Goal: Transaction & Acquisition: Purchase product/service

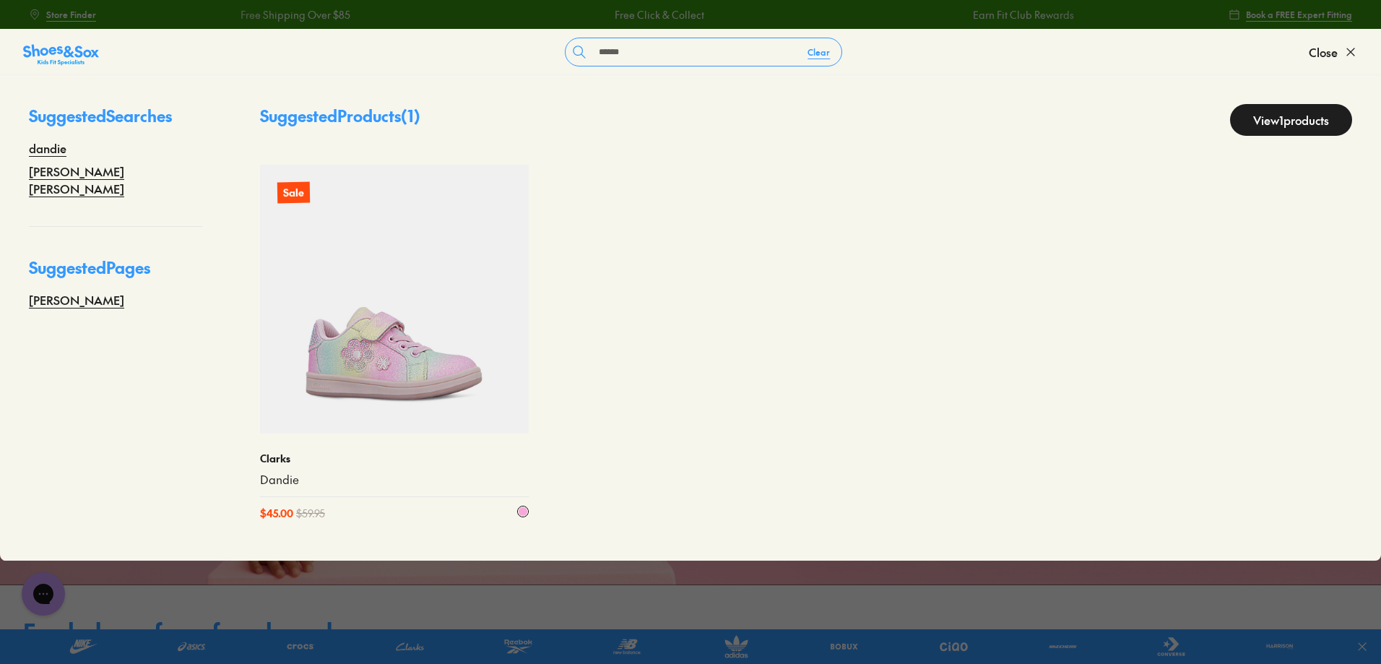
type input "******"
click at [370, 329] on img at bounding box center [394, 299] width 269 height 269
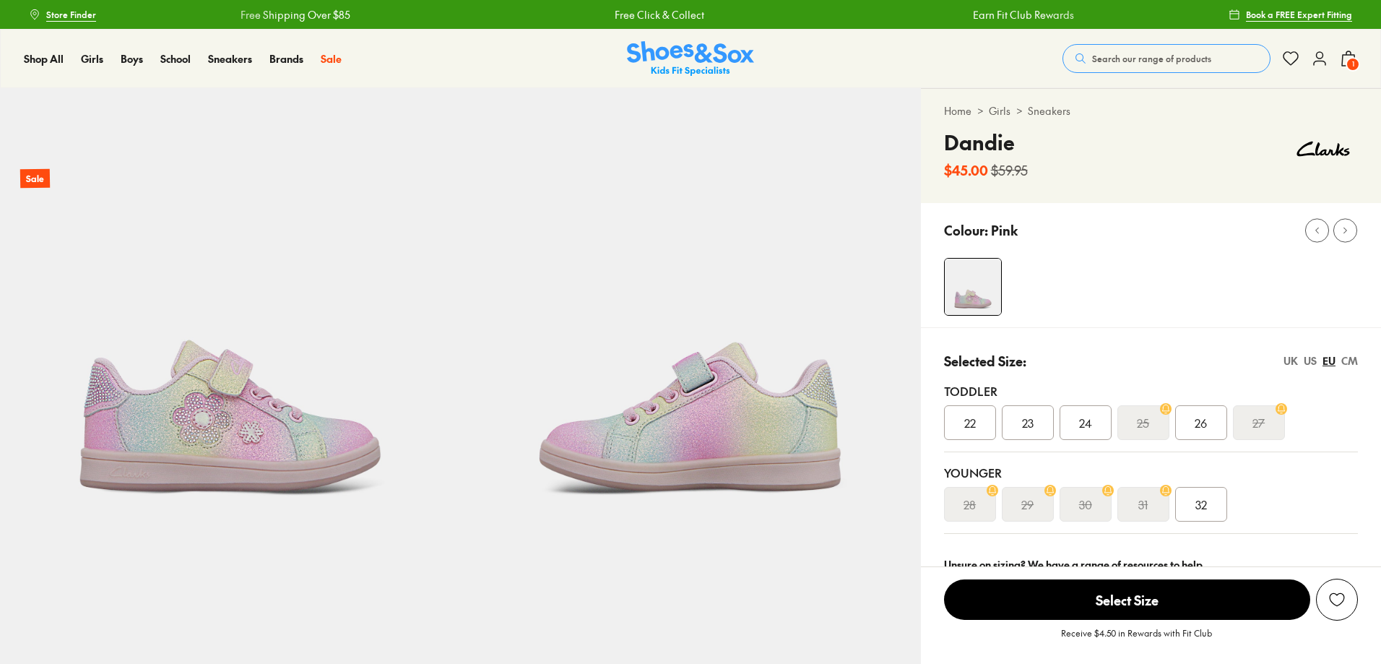
scroll to position [674, 0]
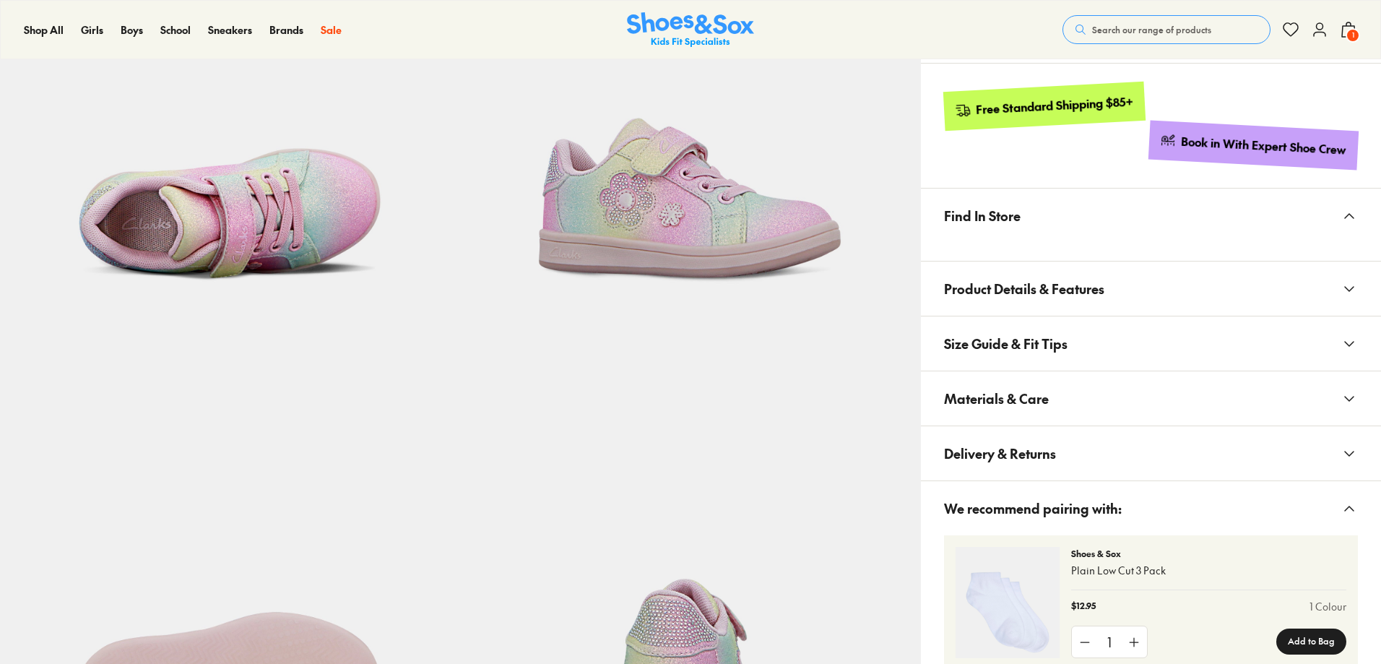
click at [1019, 383] on span "Materials & Care" at bounding box center [996, 398] width 105 height 43
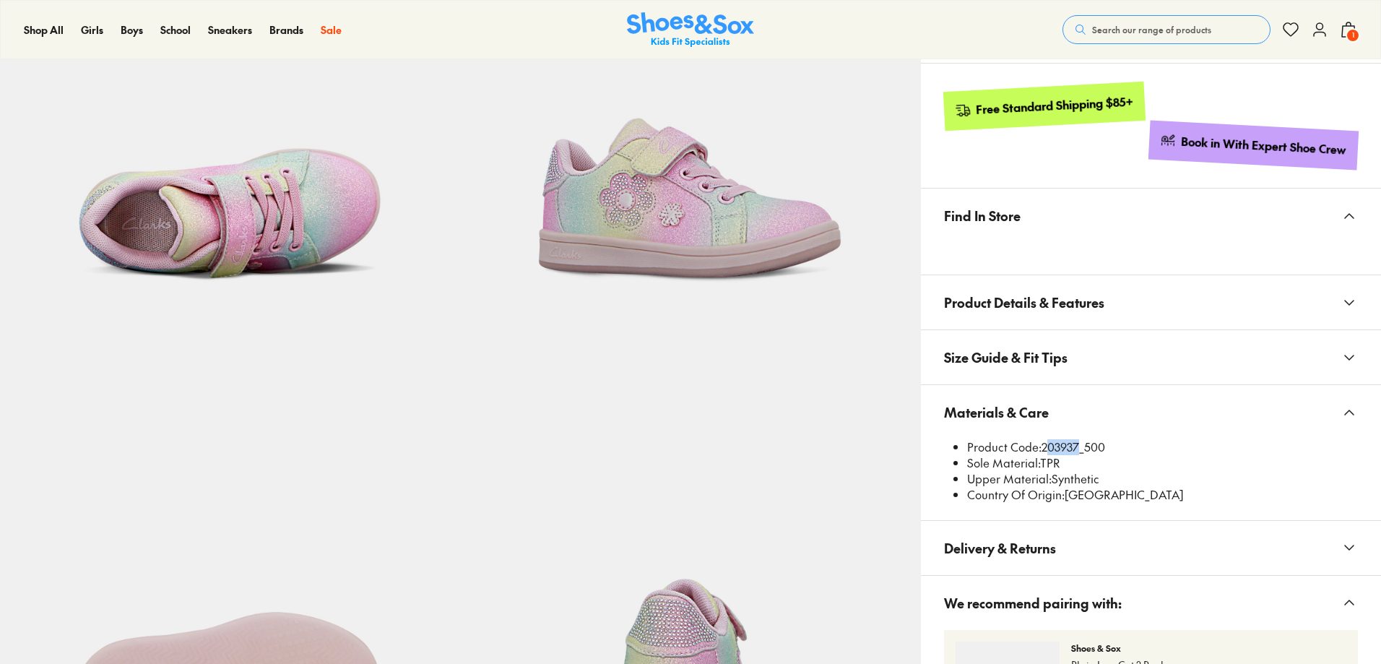
scroll to position [0, 0]
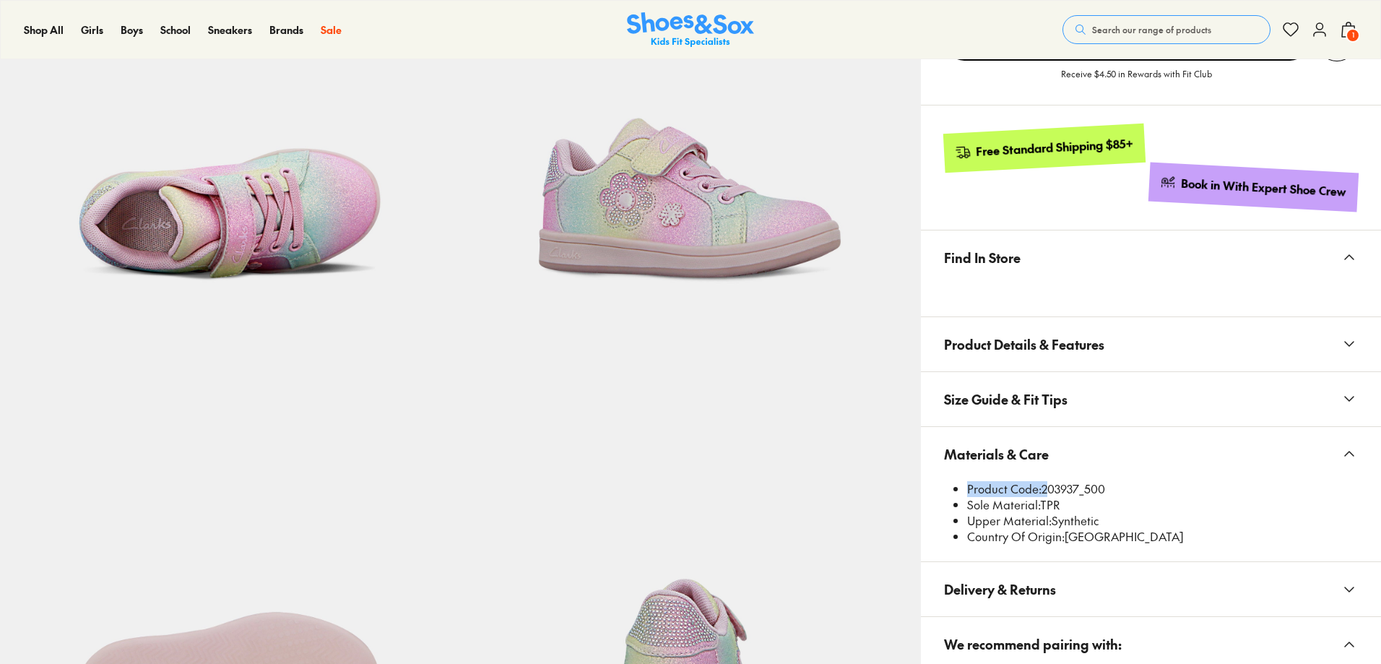
drag, startPoint x: 1043, startPoint y: 446, endPoint x: 1080, endPoint y: 446, distance: 37.6
click at [1080, 446] on x-modal "Materials & Care Product Code: 203937_500 Sole Material: TPR Upper Material: Sy…" at bounding box center [1151, 495] width 460 height 136
click at [1082, 468] on button "Materials & Care" at bounding box center [1151, 454] width 460 height 54
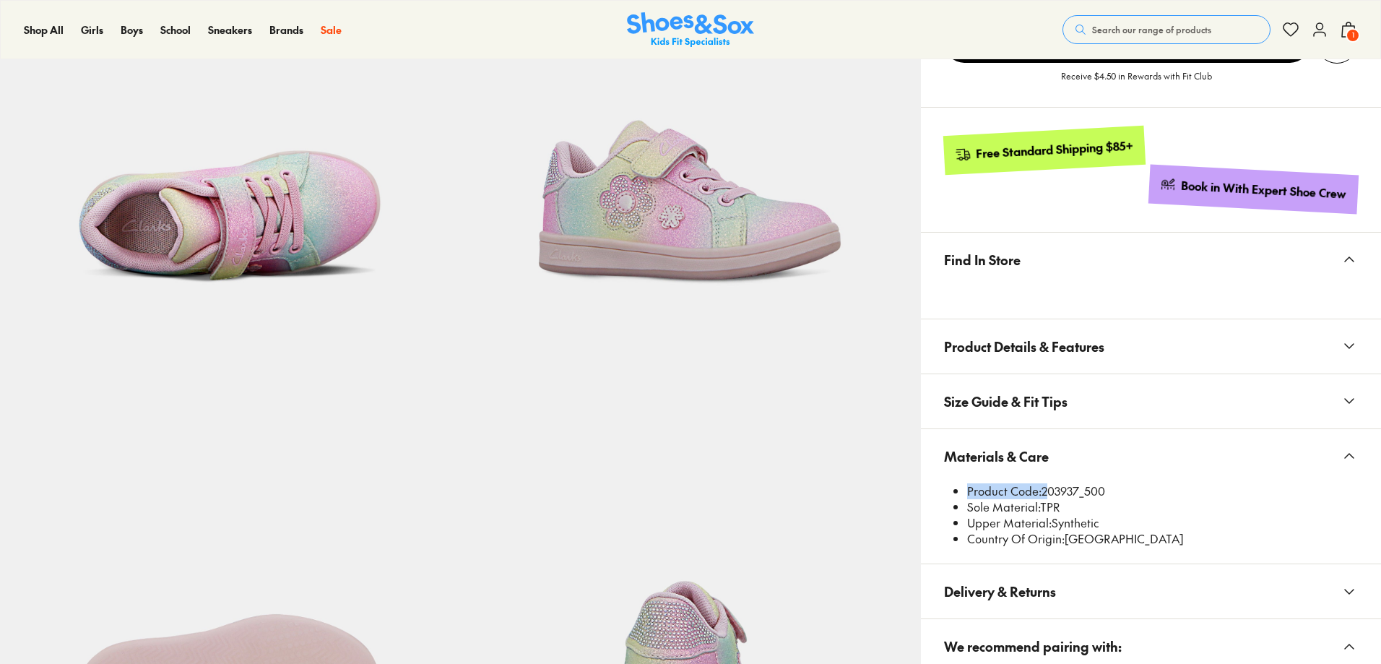
select select "*"
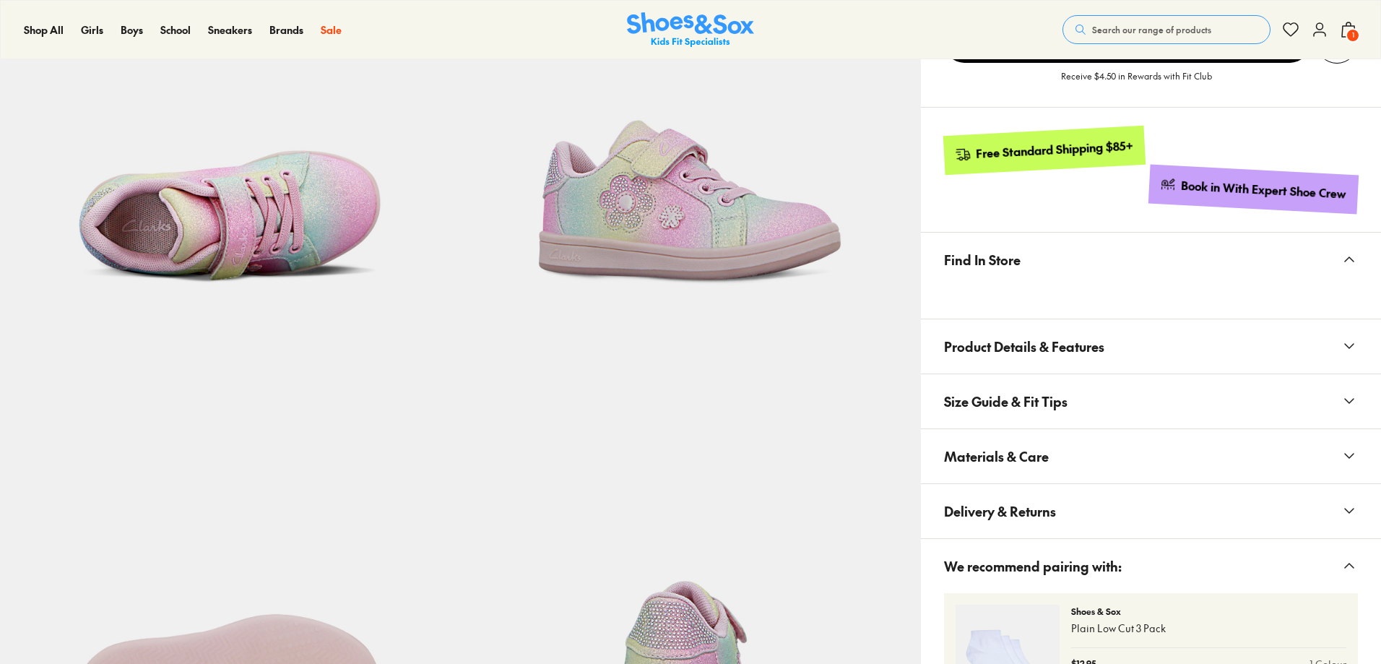
click at [1075, 466] on button "Materials & Care" at bounding box center [1151, 456] width 460 height 54
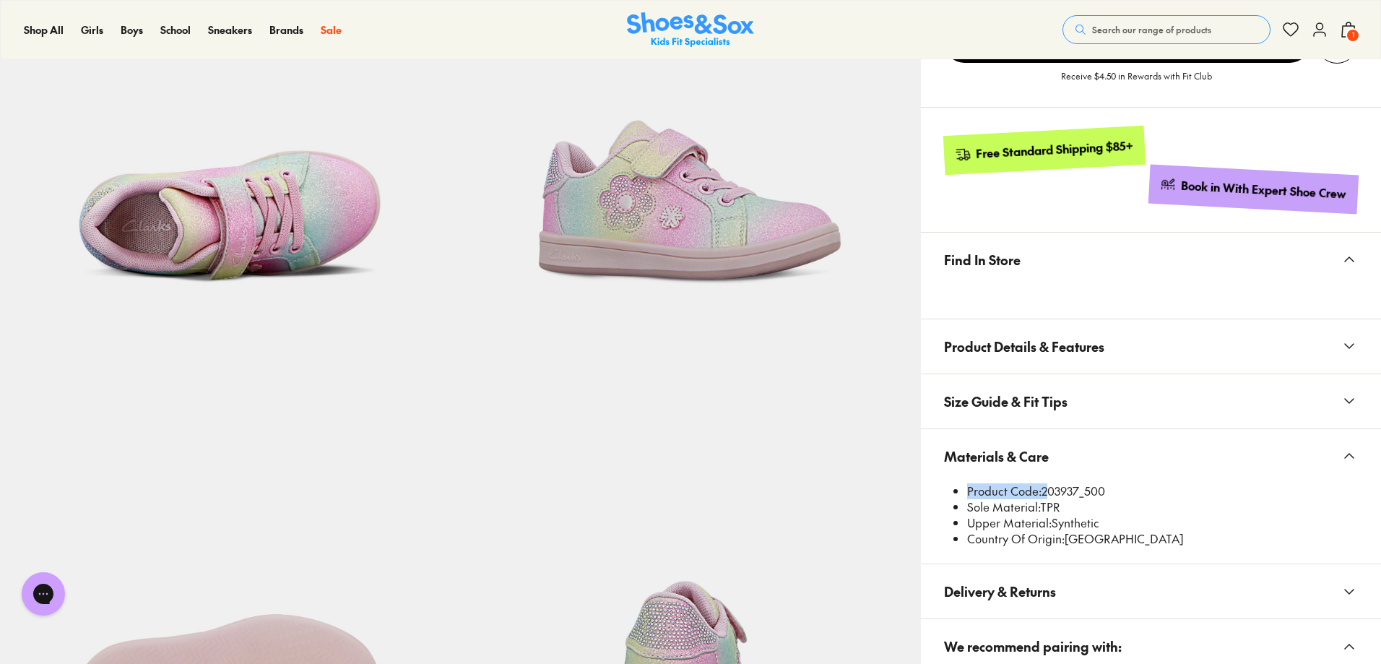
scroll to position [0, 0]
click at [1112, 499] on li "Sole Material: TPR" at bounding box center [1162, 507] width 391 height 16
click at [1082, 466] on button "Materials & Care" at bounding box center [1151, 456] width 460 height 54
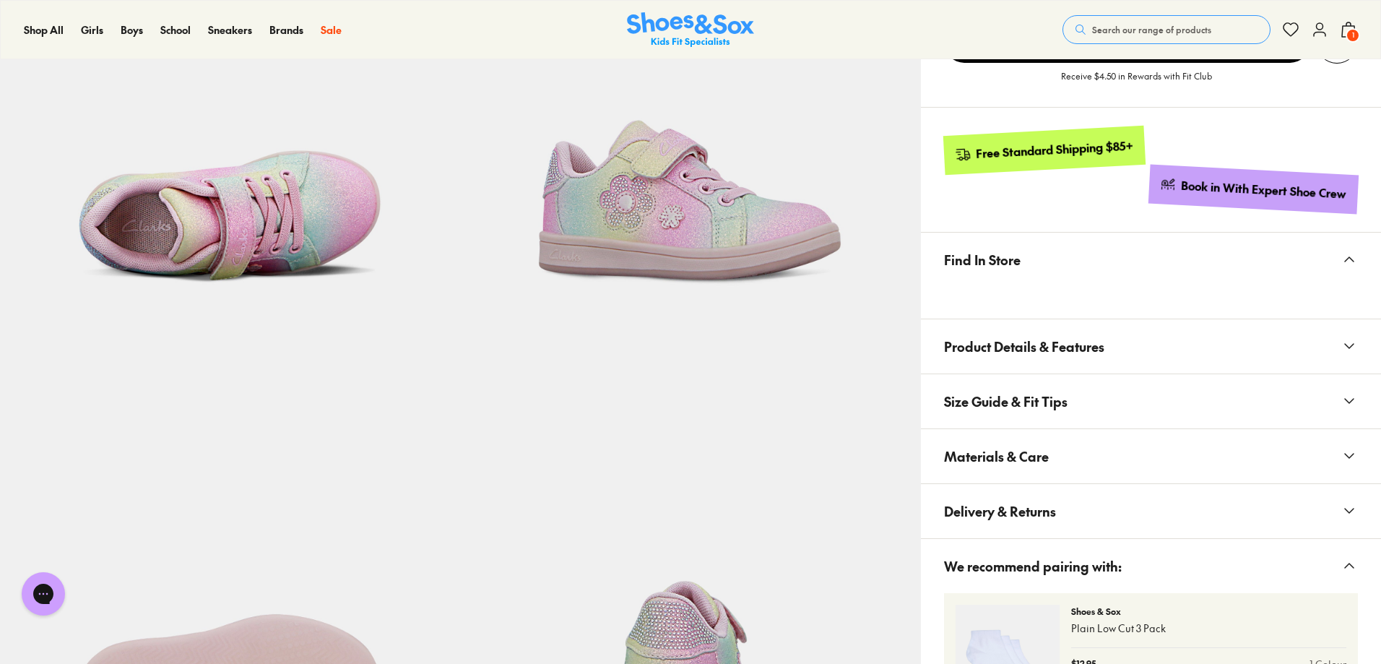
click at [1077, 451] on button "Materials & Care" at bounding box center [1151, 456] width 460 height 54
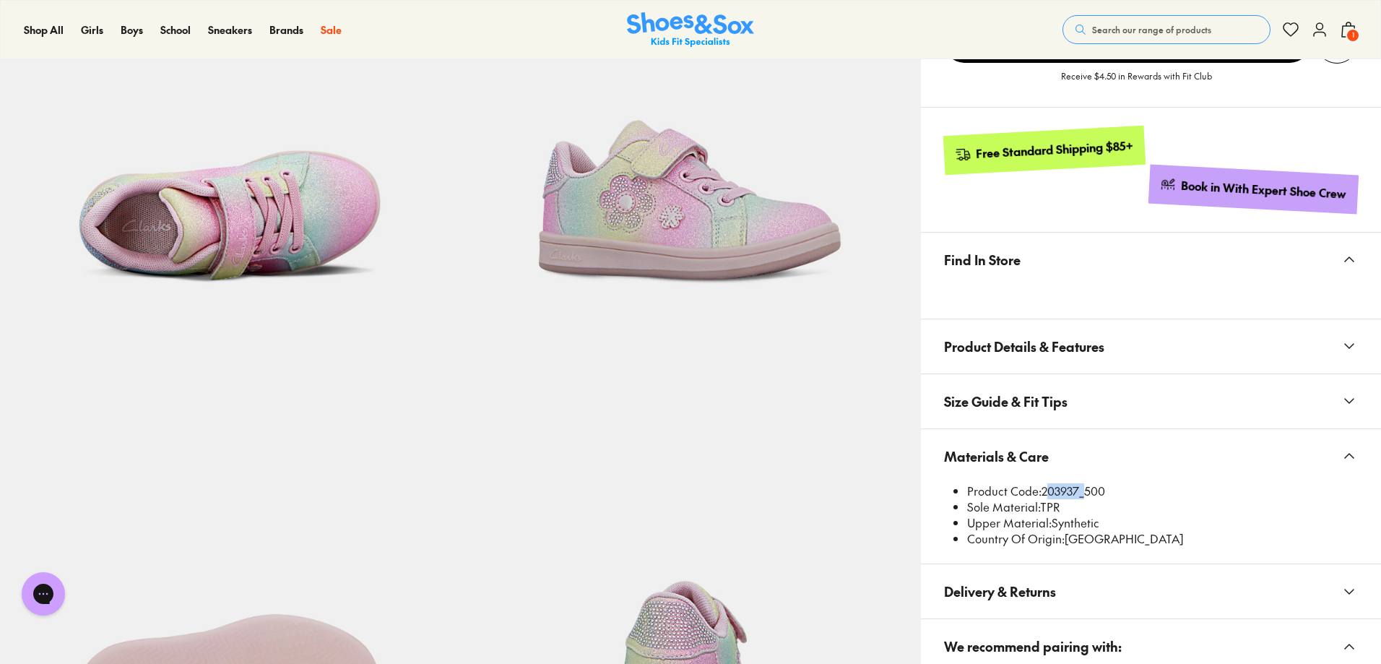
drag, startPoint x: 1078, startPoint y: 490, endPoint x: 1043, endPoint y: 491, distance: 34.7
click at [1043, 491] on li "Product Code: 203937_500" at bounding box center [1162, 491] width 391 height 16
copy li "203937"
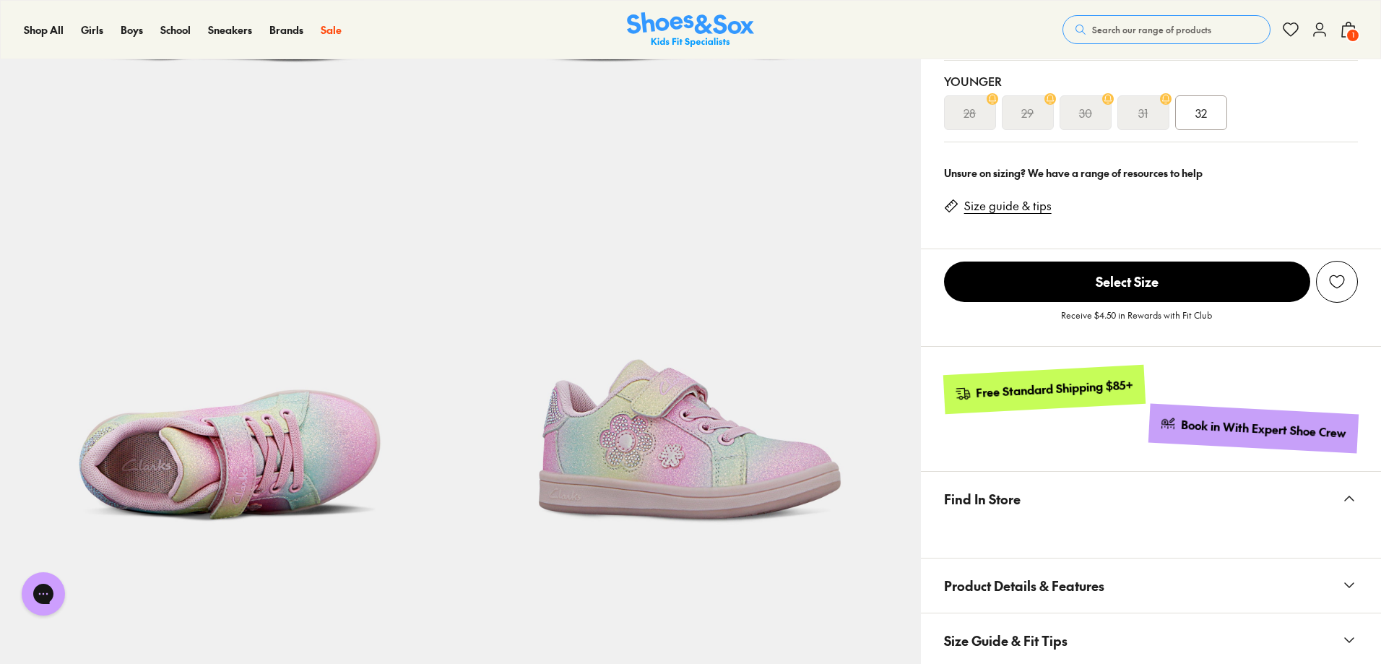
scroll to position [335, 0]
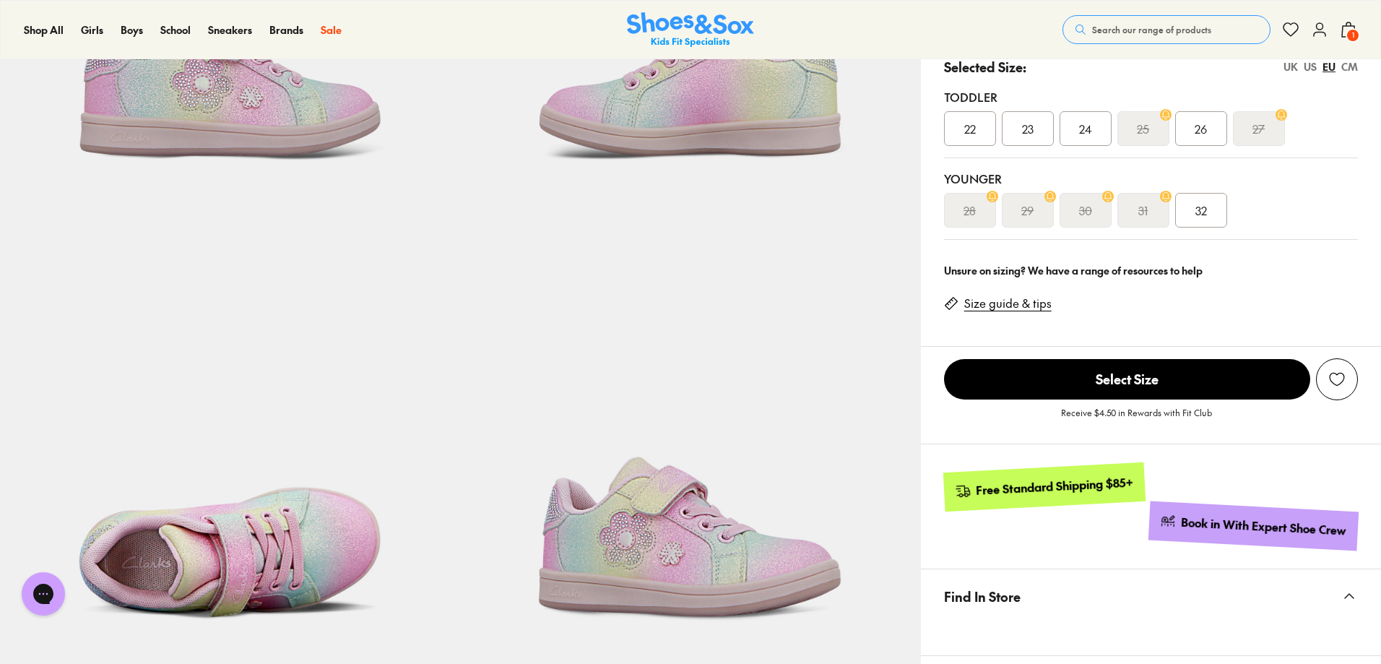
click at [1218, 142] on div "26" at bounding box center [1201, 128] width 52 height 35
